Goal: Information Seeking & Learning: Learn about a topic

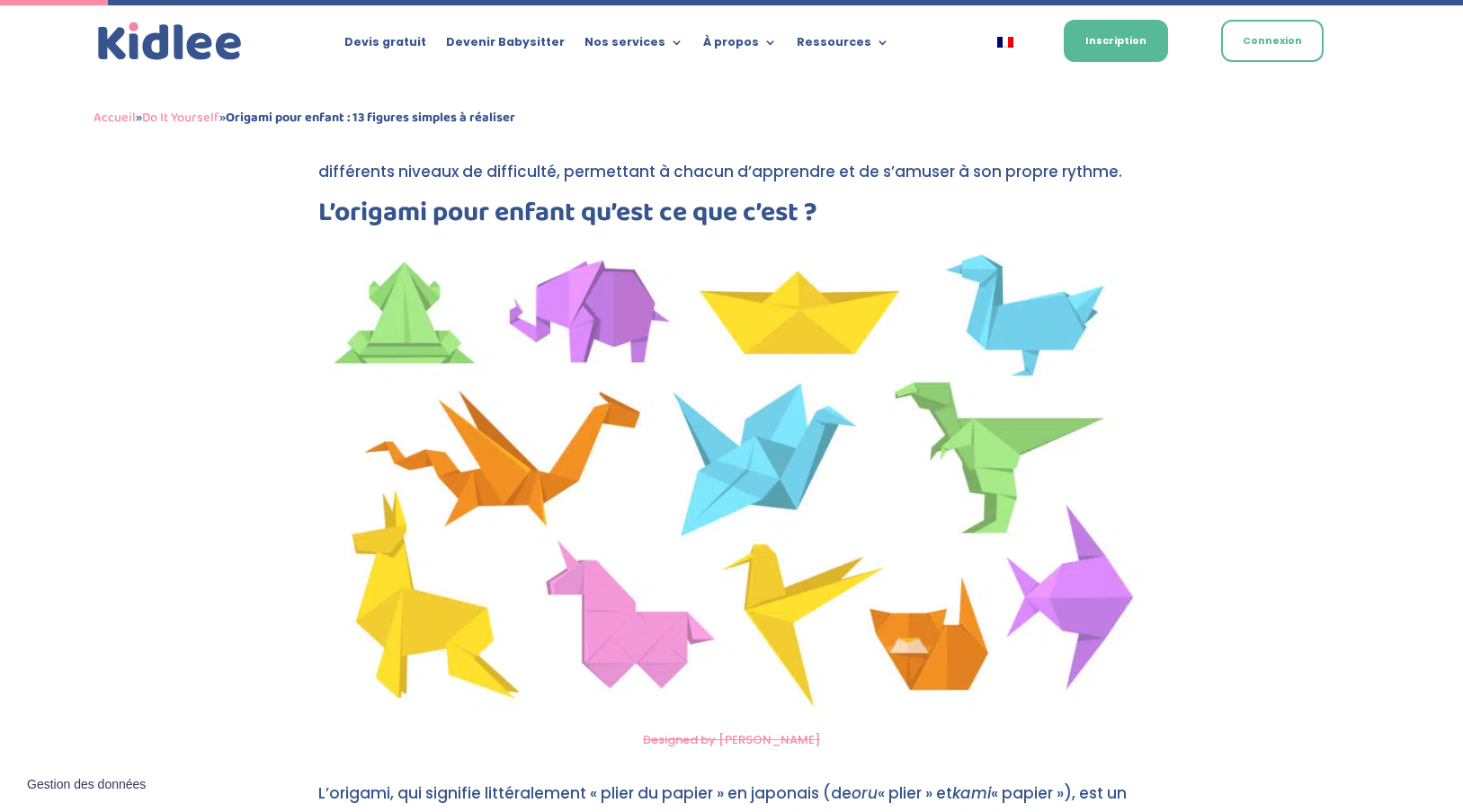
scroll to position [580, 0]
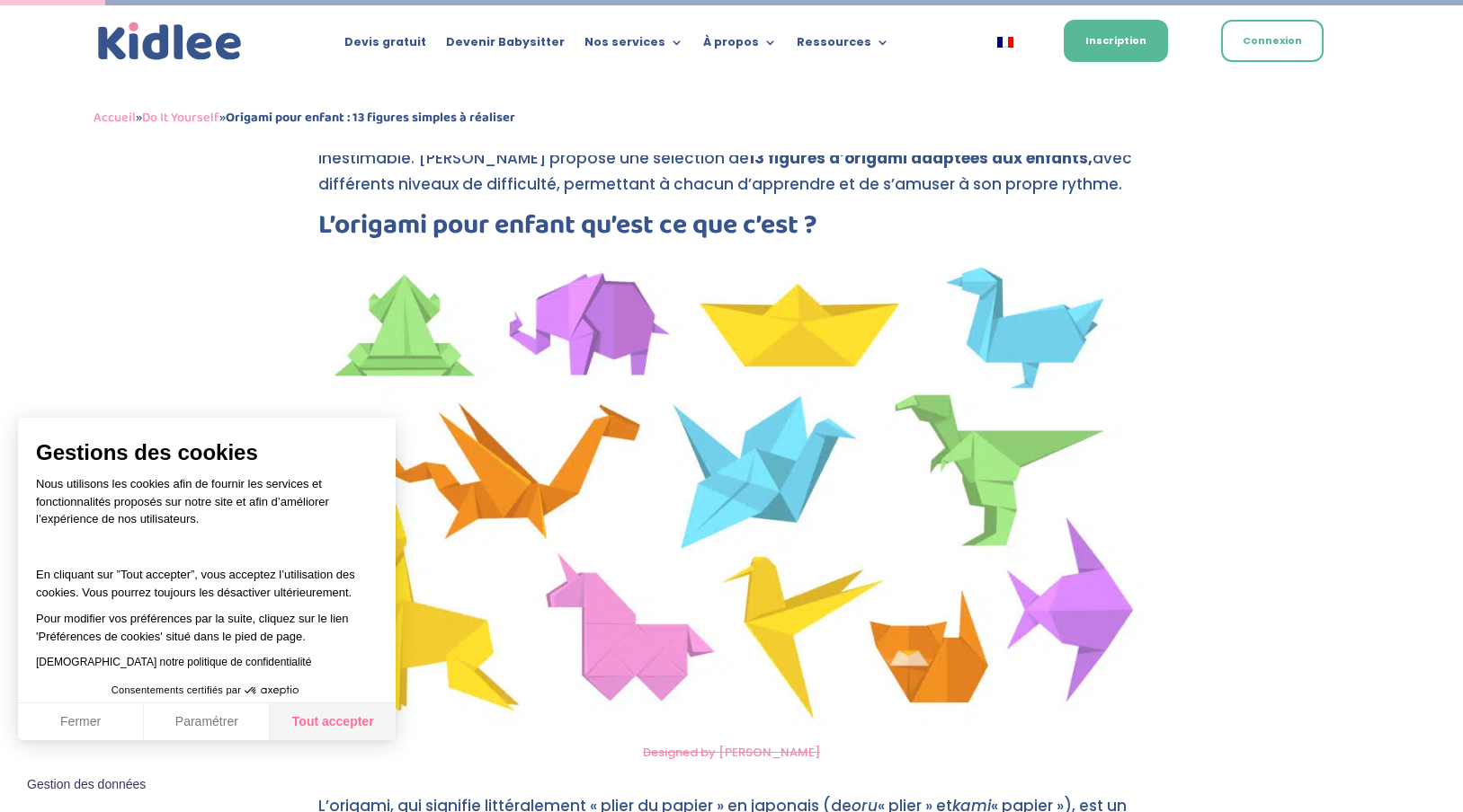
click at [292, 719] on button "Tout accepter" at bounding box center [333, 722] width 126 height 38
checkbox input "true"
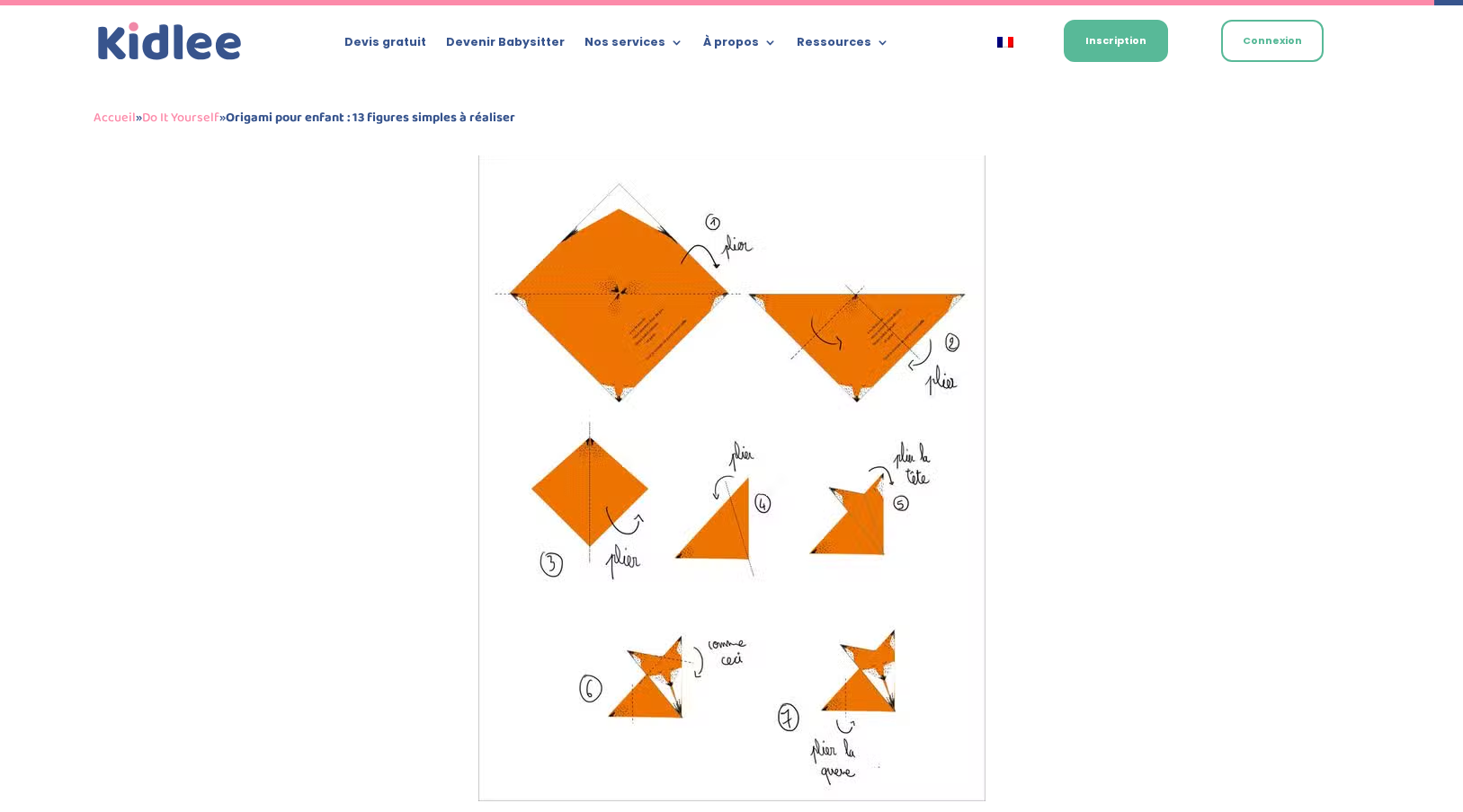
scroll to position [7352, 0]
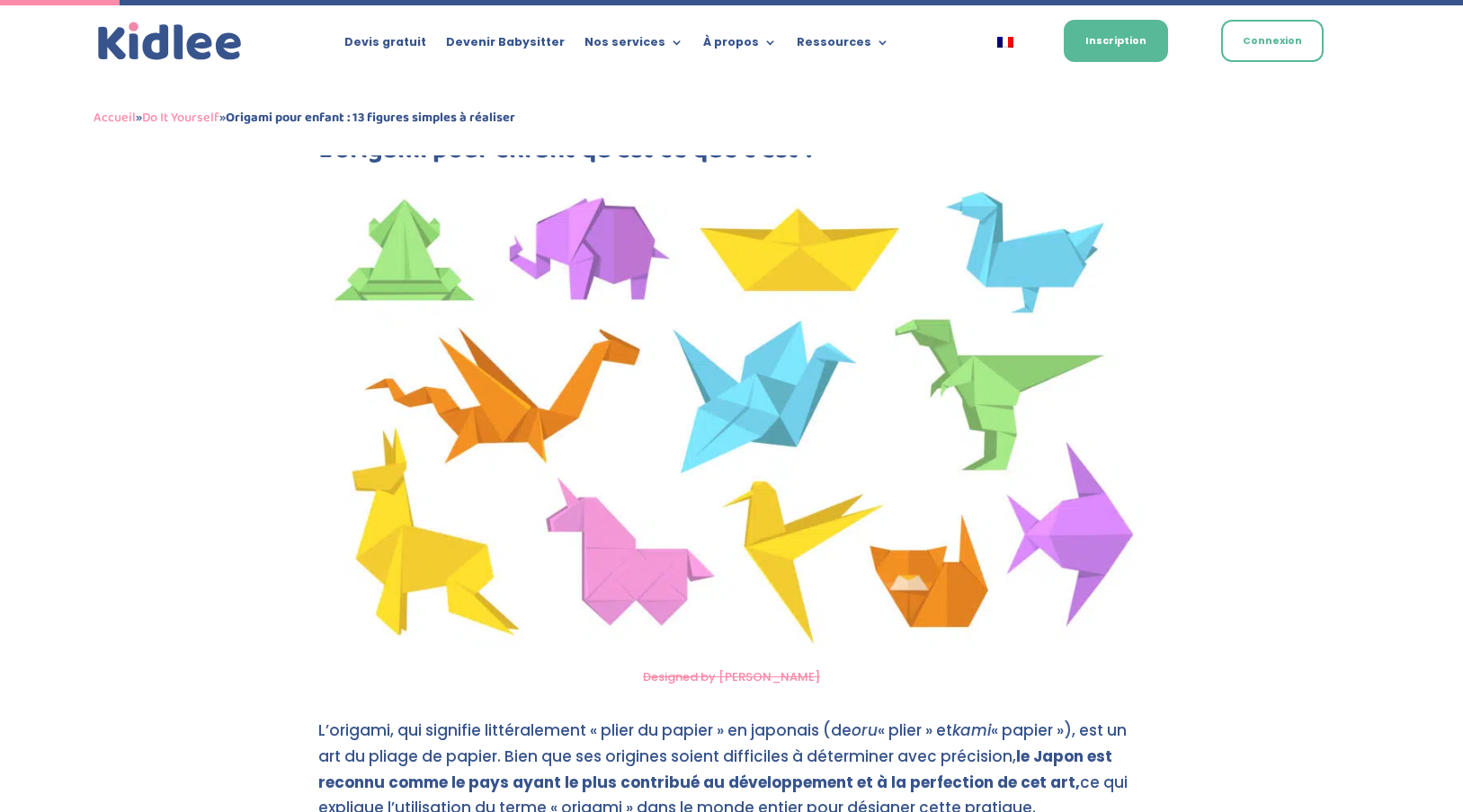
scroll to position [657, 0]
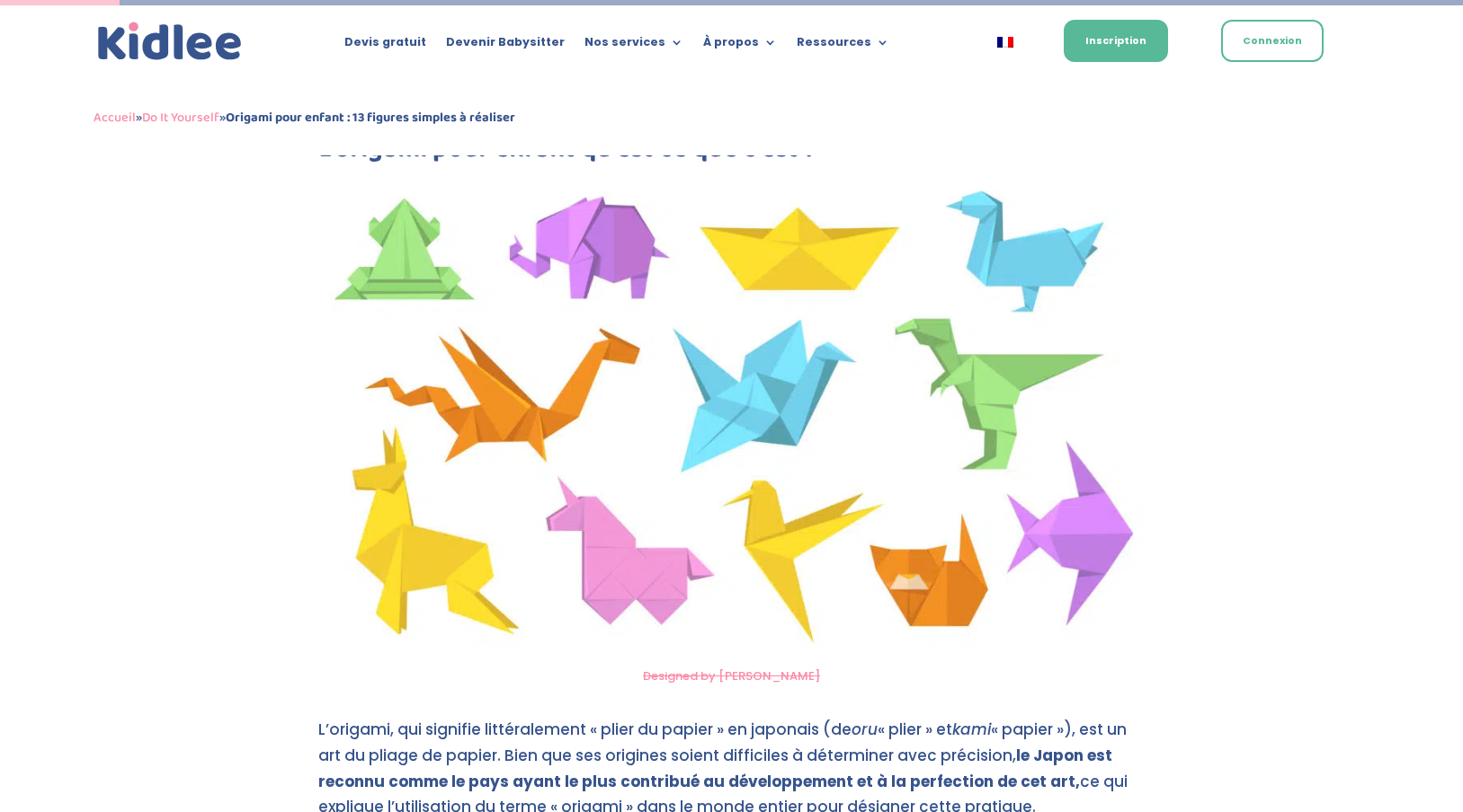
click at [995, 382] on img at bounding box center [732, 414] width 827 height 486
